Goal: Check status: Check status

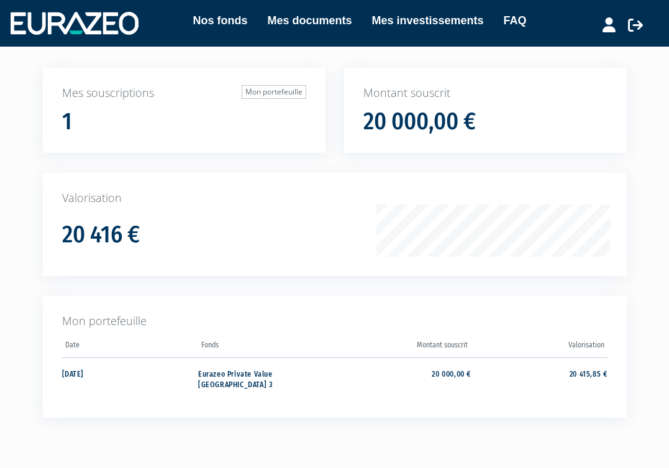
scroll to position [74, 0]
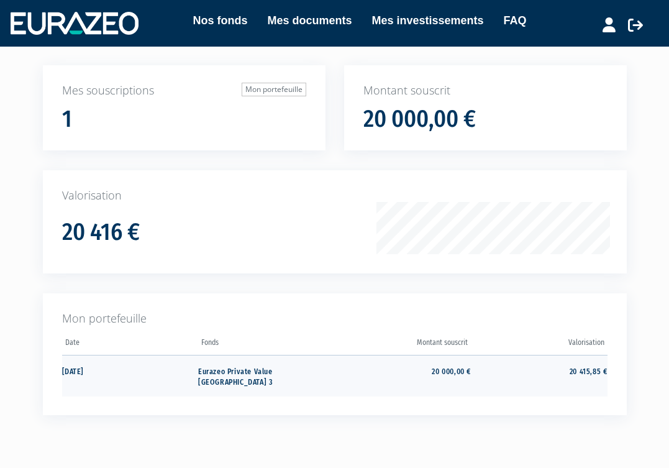
click at [590, 367] on td "20 415,85 €" at bounding box center [539, 376] width 137 height 42
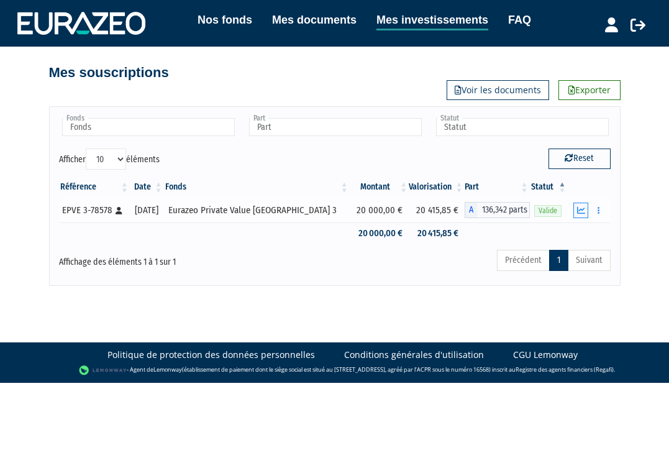
click at [582, 209] on icon "button" at bounding box center [581, 210] width 8 height 8
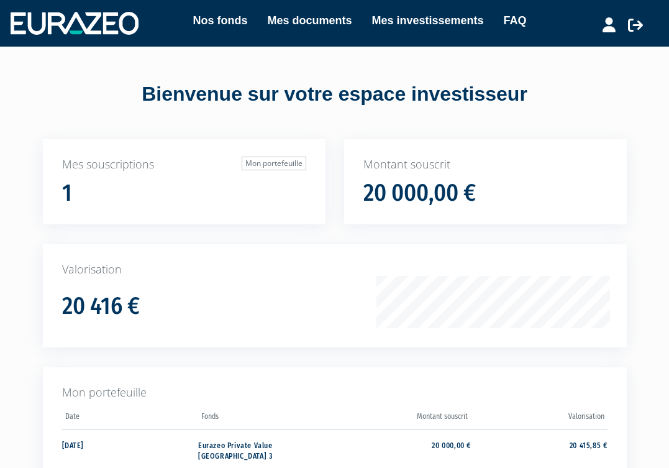
click at [75, 29] on img at bounding box center [75, 23] width 128 height 22
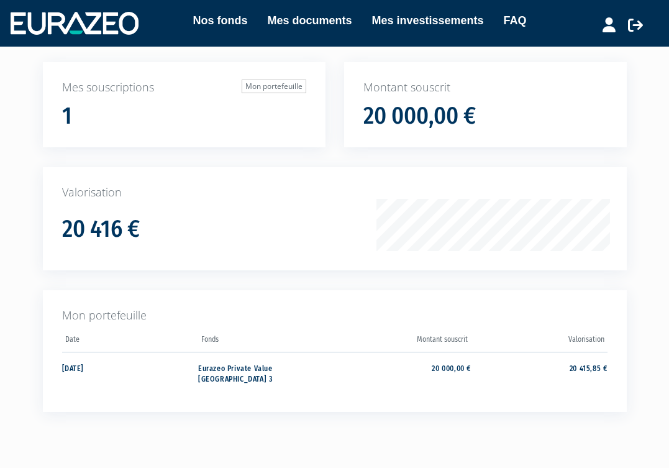
scroll to position [79, 0]
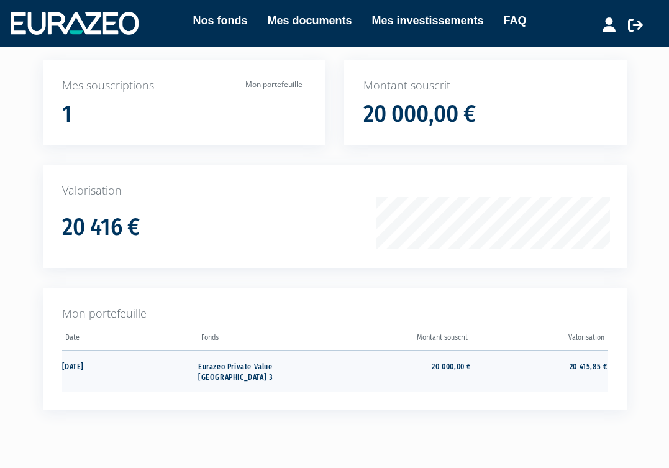
click at [216, 356] on td "Eurazeo Private Value [GEOGRAPHIC_DATA] 3" at bounding box center [266, 371] width 137 height 42
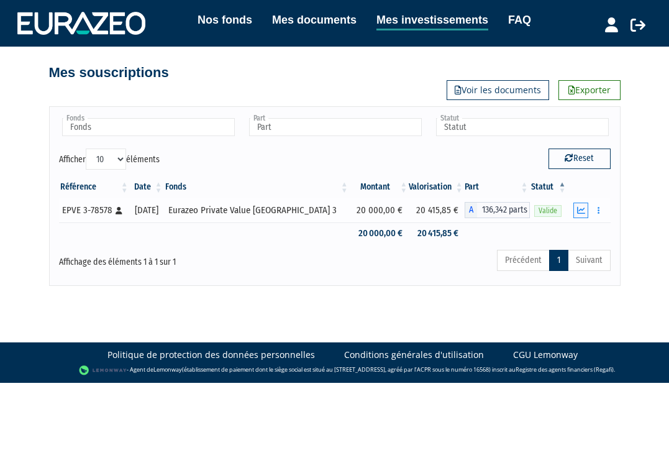
click at [583, 214] on icon "button" at bounding box center [581, 210] width 8 height 8
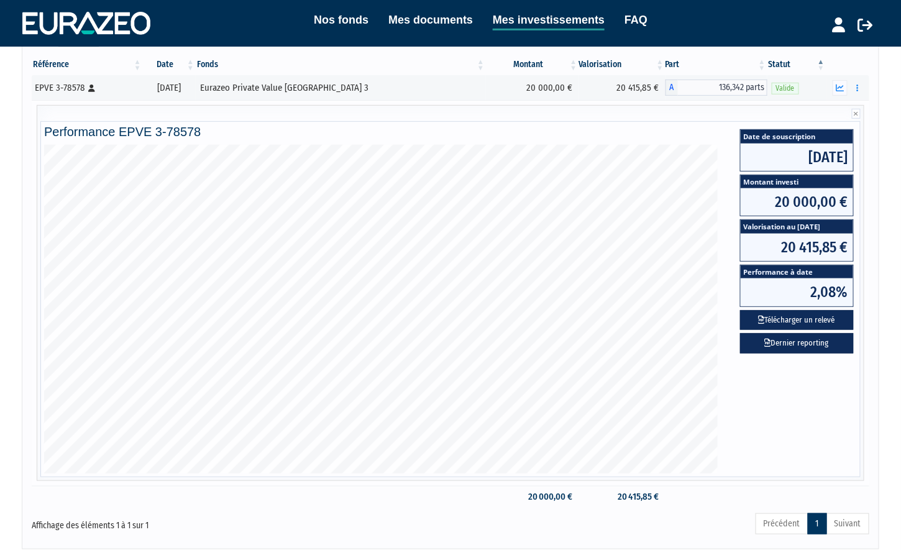
scroll to position [135, 0]
